Goal: Navigation & Orientation: Understand site structure

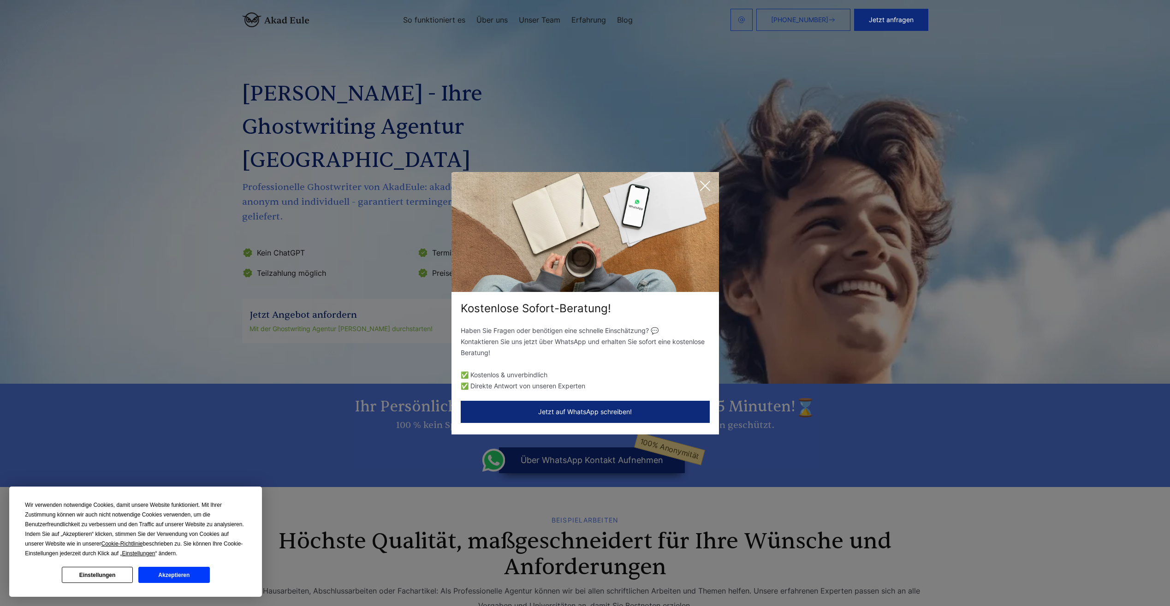
click at [706, 184] on icon at bounding box center [704, 185] width 9 height 9
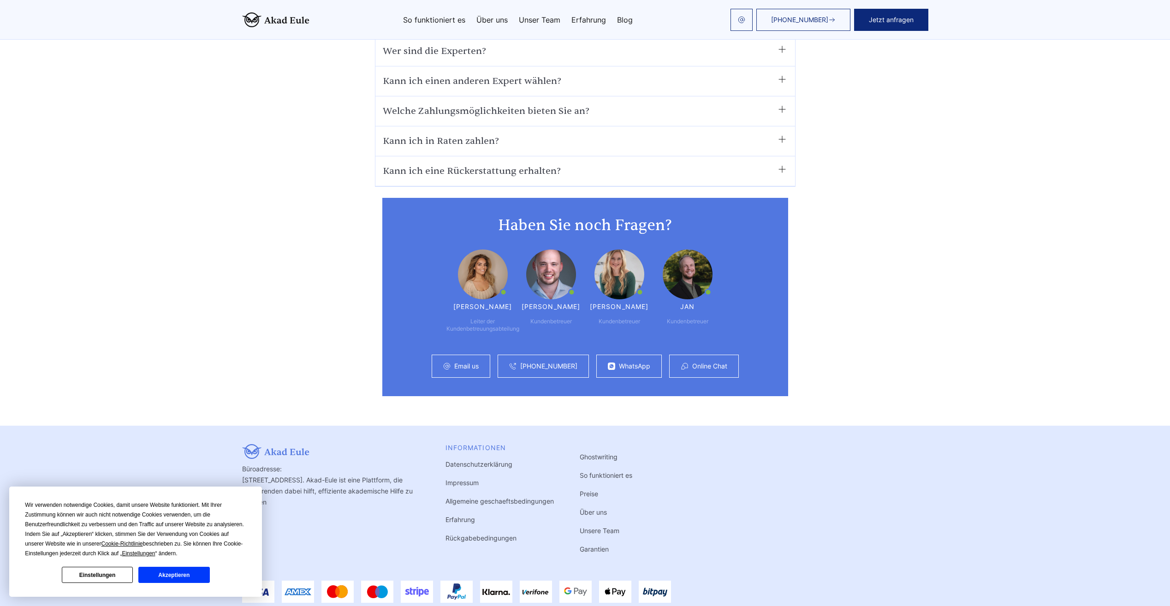
click at [461, 479] on link "Impressum" at bounding box center [461, 483] width 33 height 8
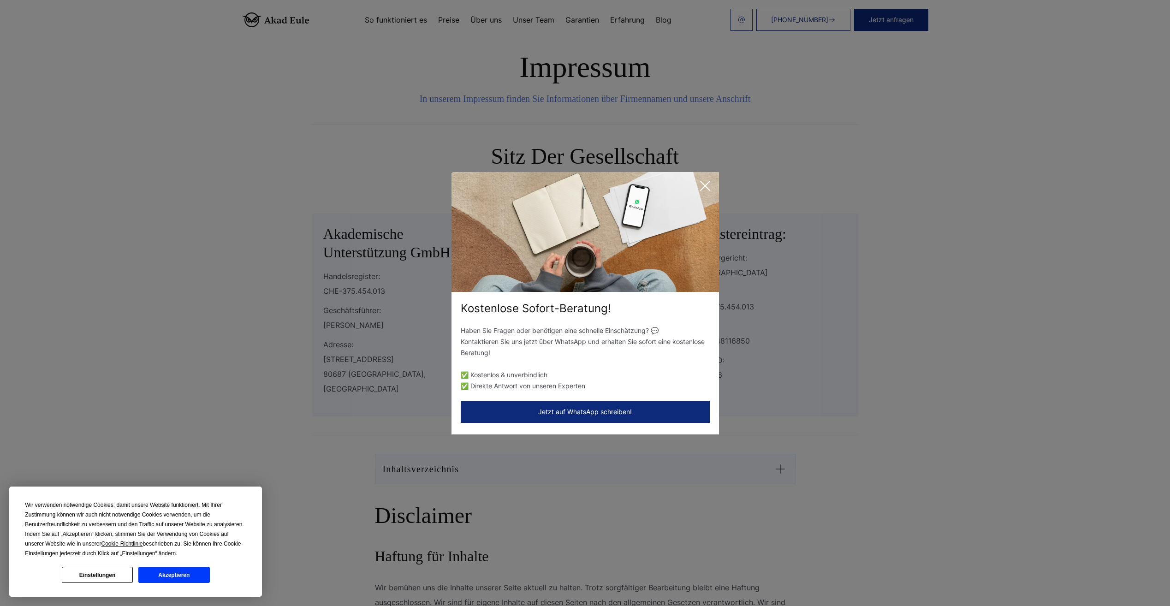
click at [709, 185] on icon at bounding box center [705, 186] width 18 height 18
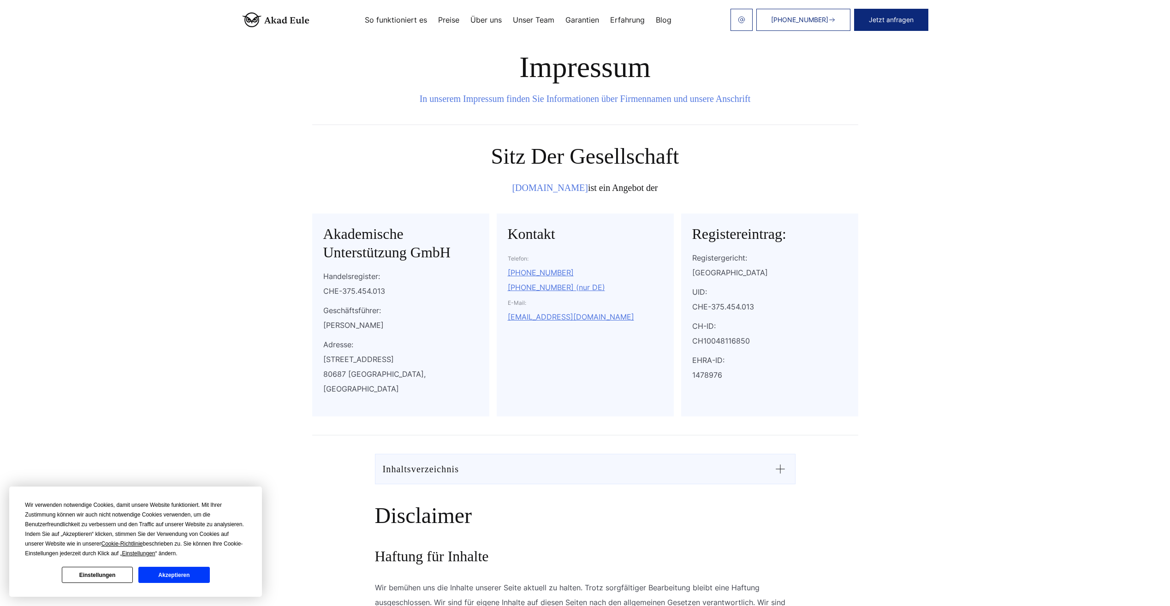
click at [630, 16] on link "Erfahrung" at bounding box center [627, 19] width 35 height 7
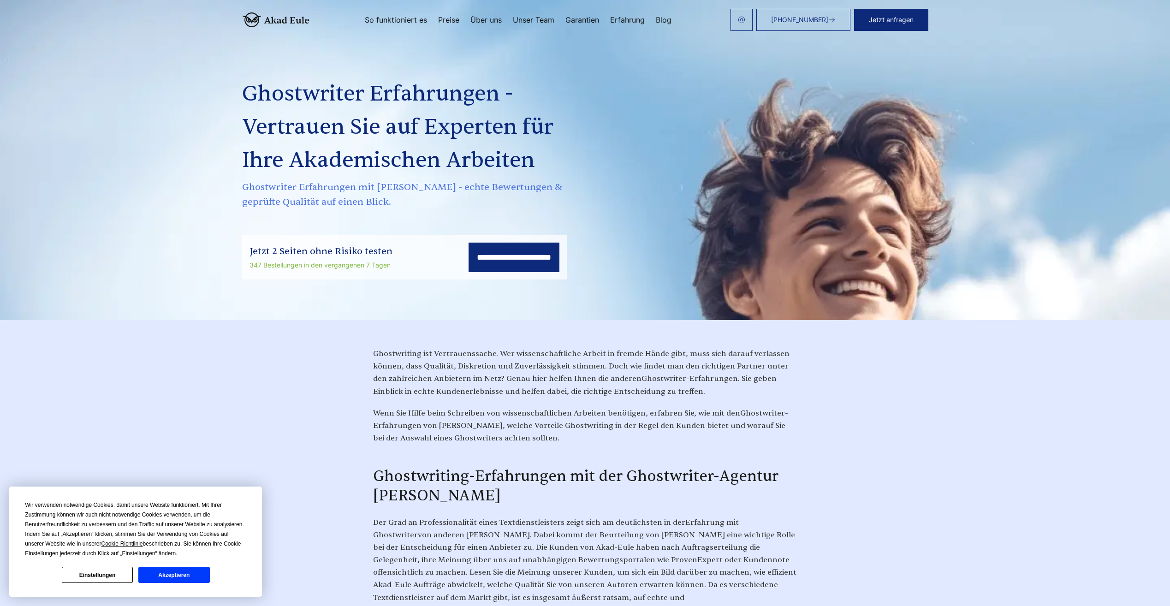
click at [404, 21] on link "So funktioniert es" at bounding box center [396, 19] width 62 height 7
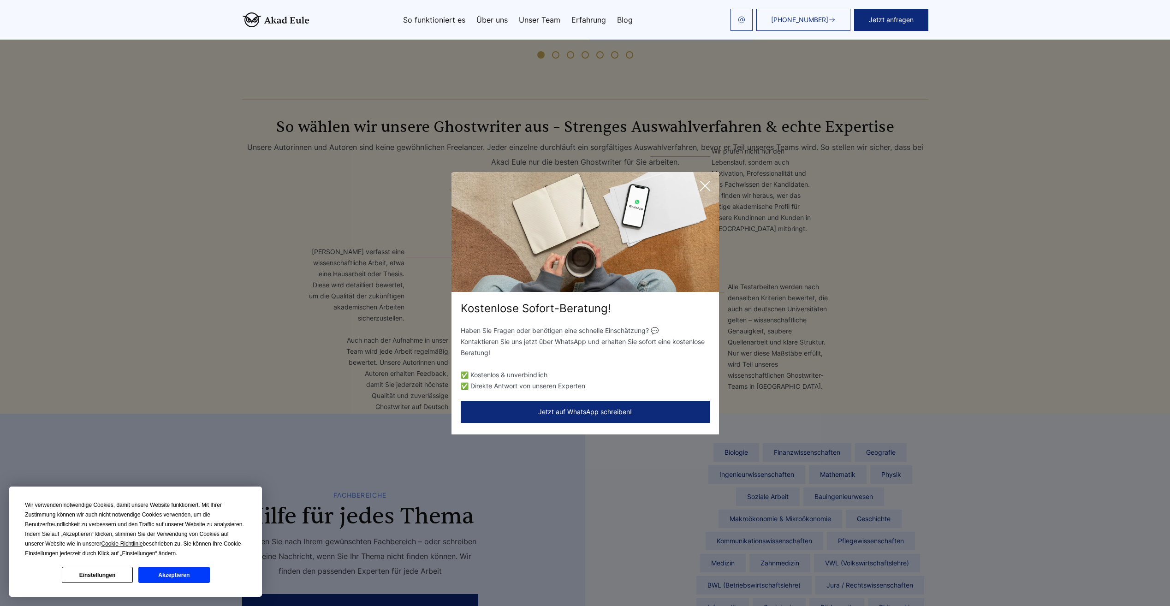
click at [709, 181] on icon at bounding box center [704, 185] width 9 height 9
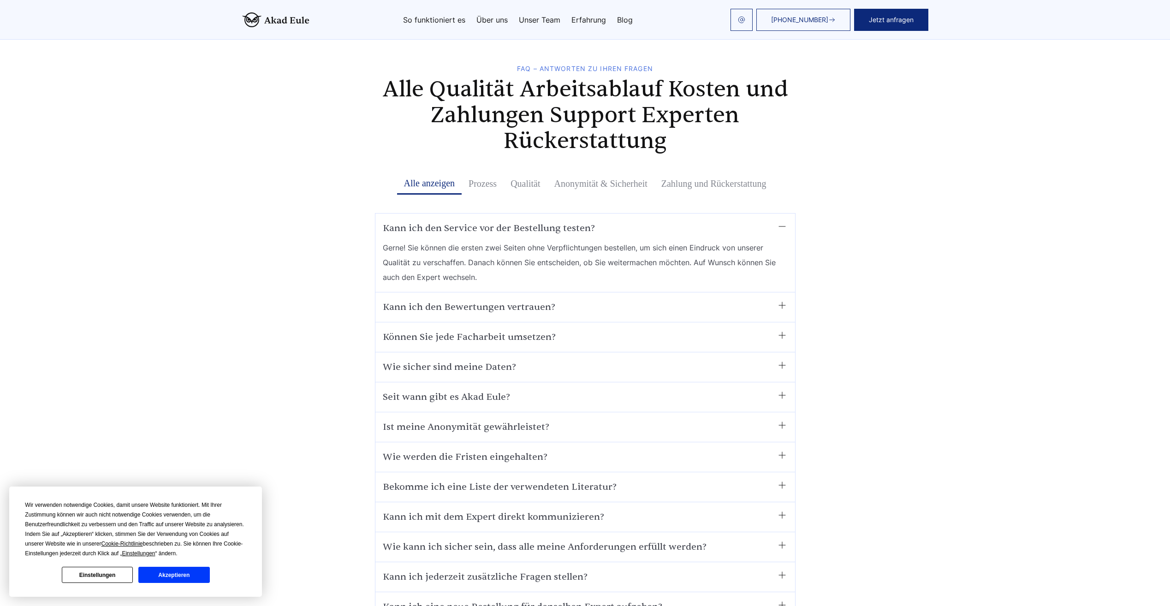
scroll to position [4574, 0]
